Goal: Check status: Check status

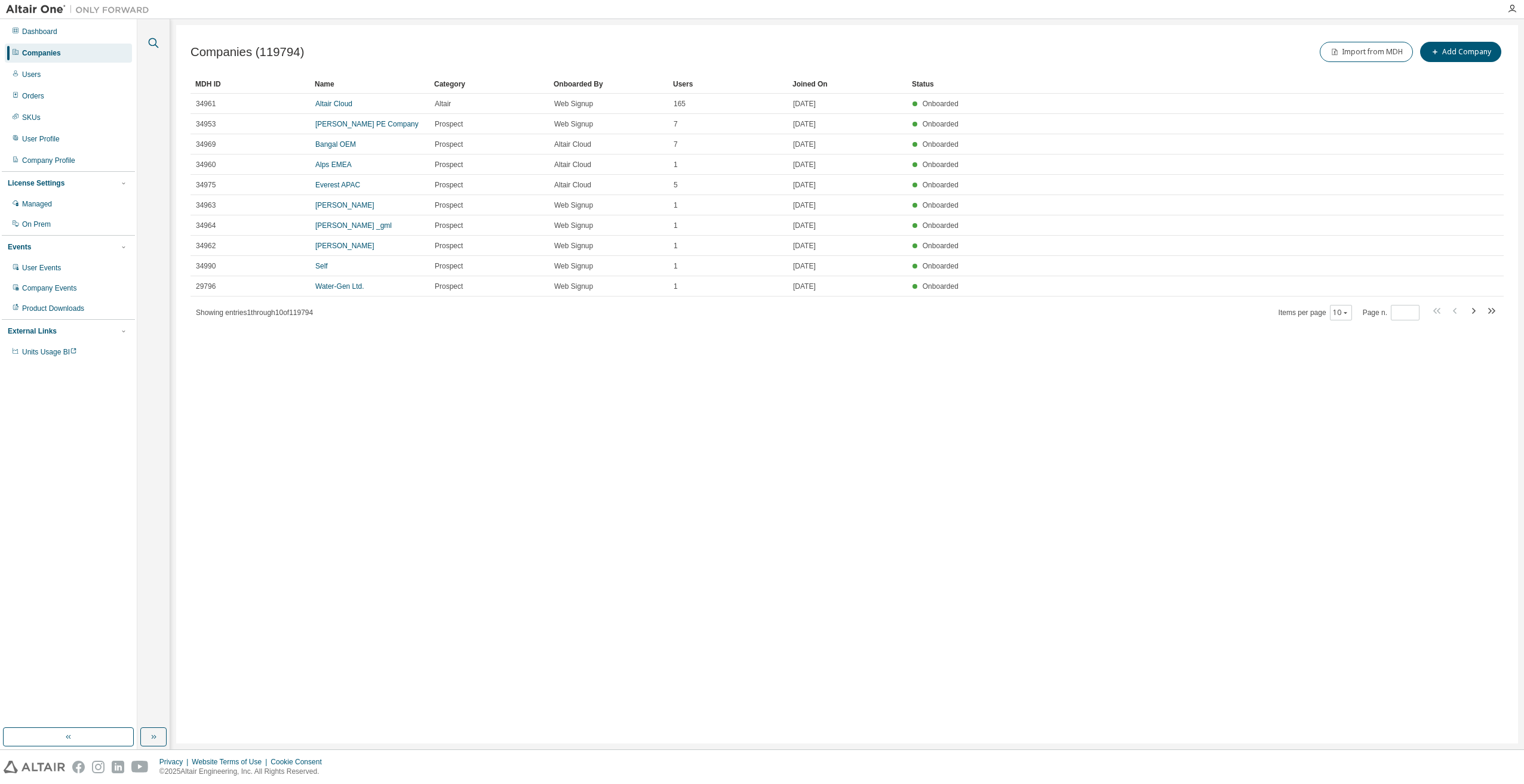
click at [153, 38] on icon "button" at bounding box center [153, 43] width 10 height 10
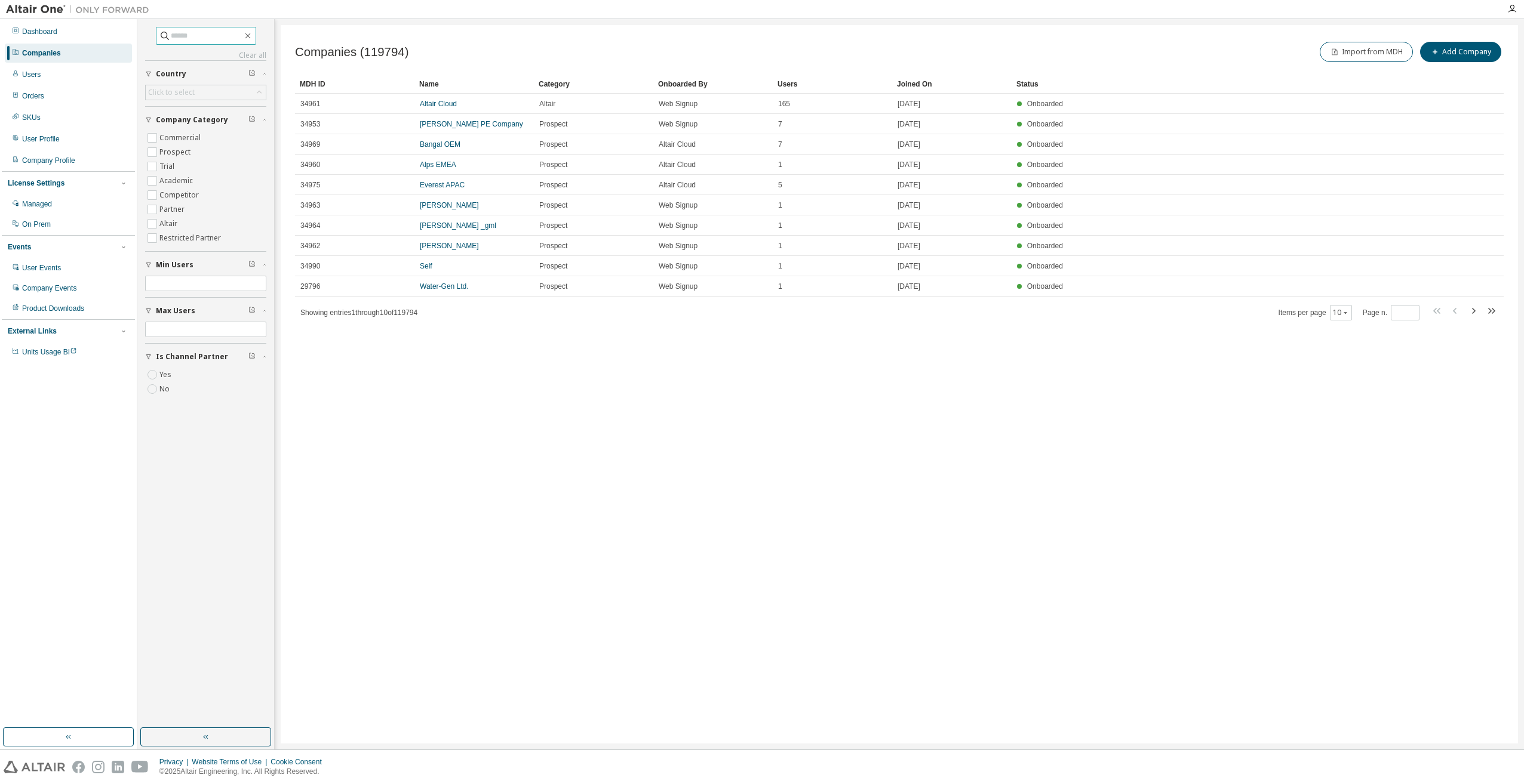
click at [194, 33] on input "text" at bounding box center [207, 36] width 72 height 12
type input "*****"
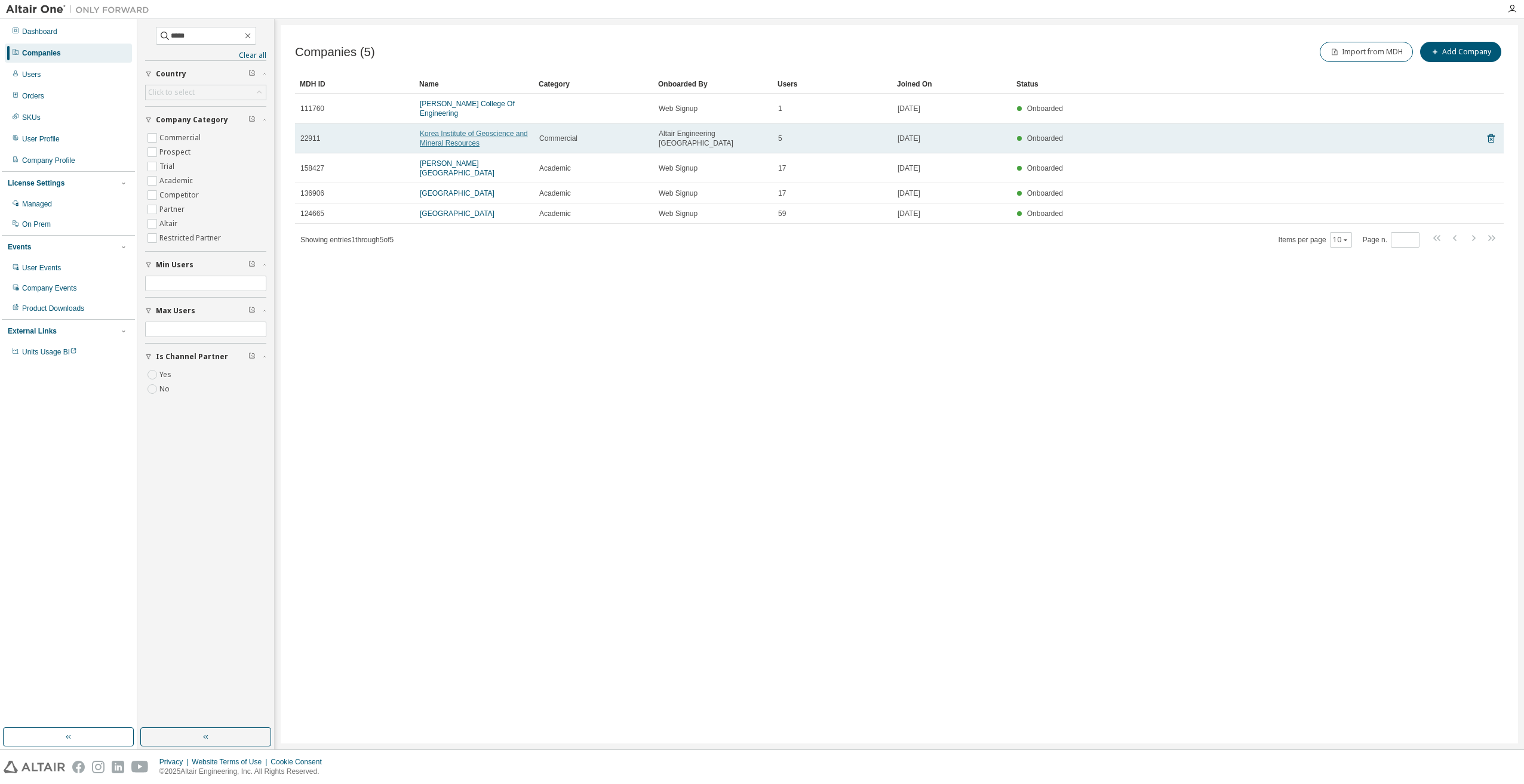
click at [459, 142] on link "Korea Institute of Geoscience and Mineral Resources" at bounding box center [474, 138] width 108 height 18
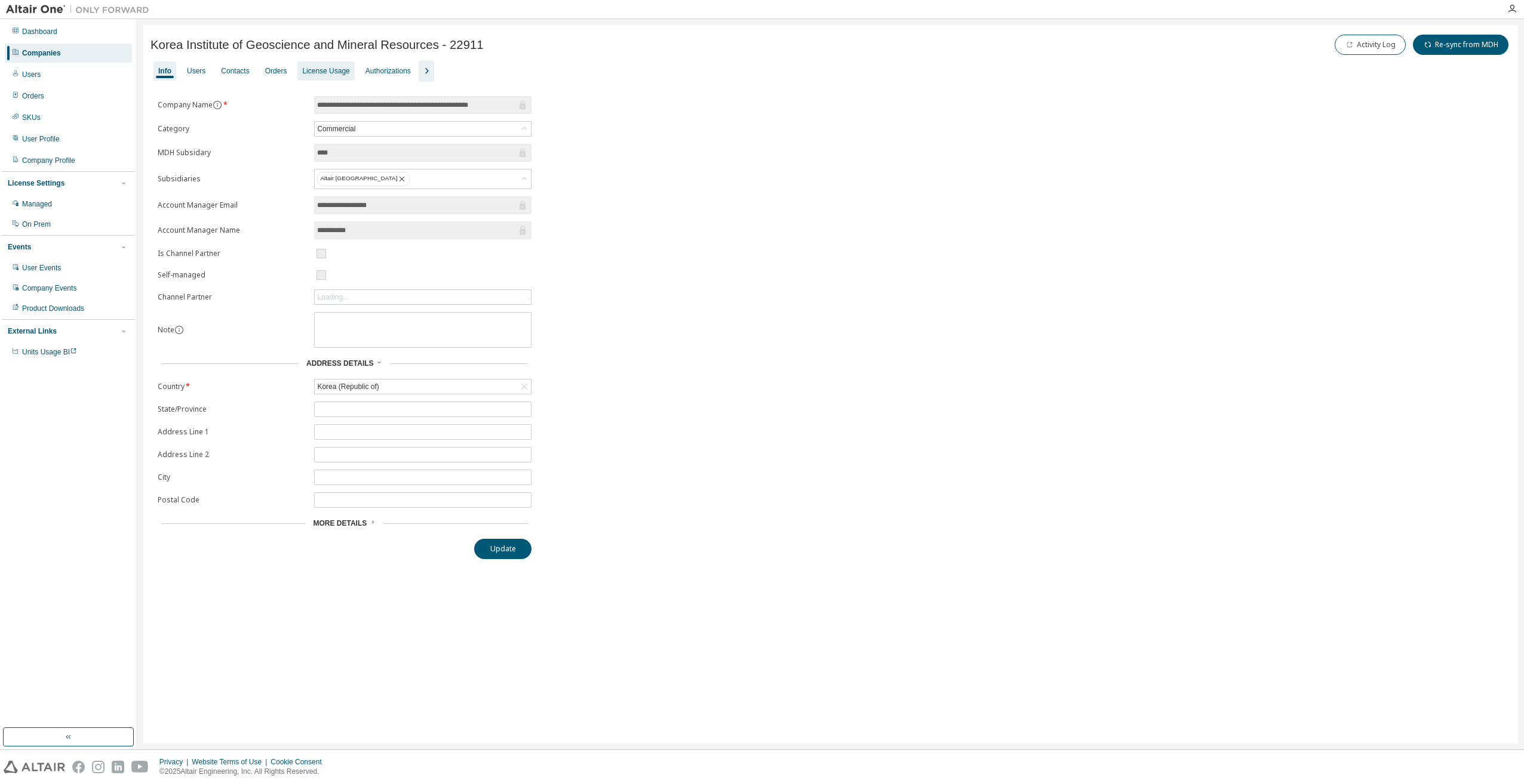
click at [318, 72] on div "License Usage" at bounding box center [325, 71] width 47 height 9
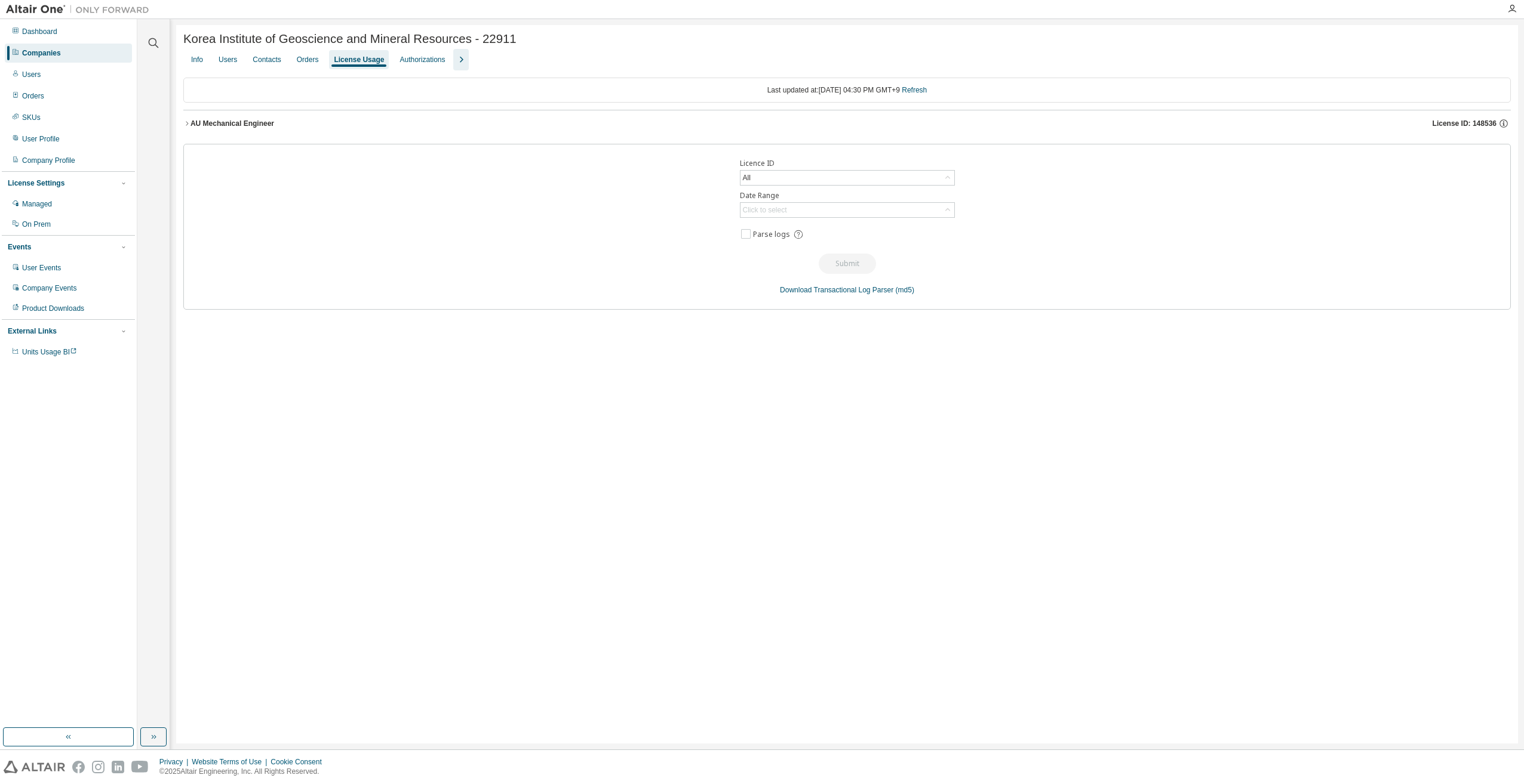
click at [1469, 128] on span "License ID: 148536" at bounding box center [1464, 123] width 64 height 9
